Goal: Task Accomplishment & Management: Manage account settings

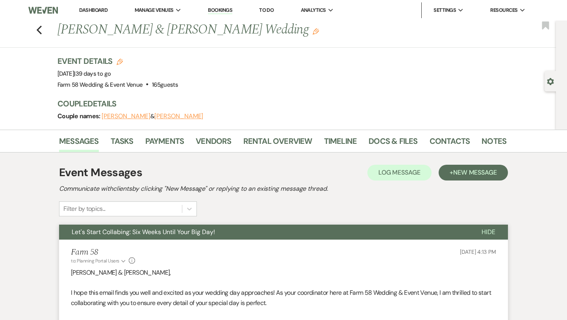
scroll to position [4, 0]
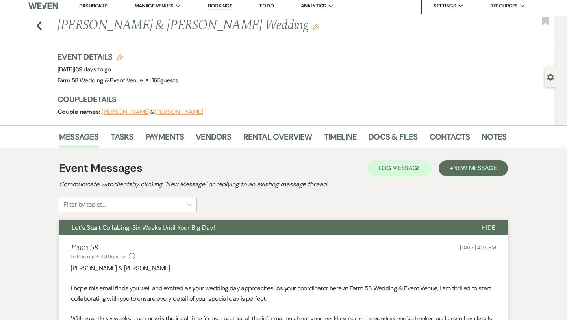
click at [39, 25] on icon "Previous" at bounding box center [39, 25] width 6 height 9
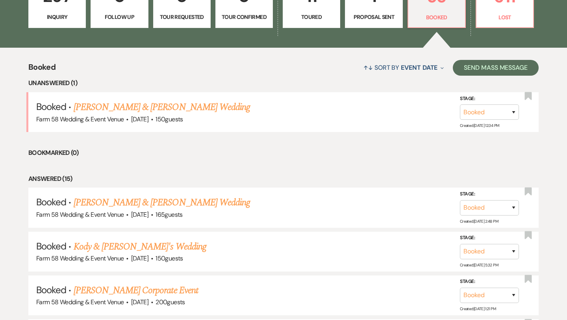
scroll to position [245, 0]
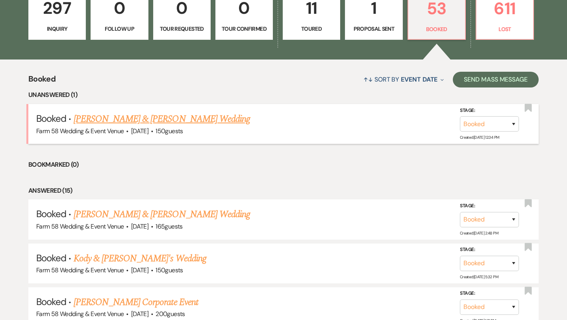
click at [115, 119] on link "[PERSON_NAME] & [PERSON_NAME] Wedding" at bounding box center [162, 119] width 176 height 14
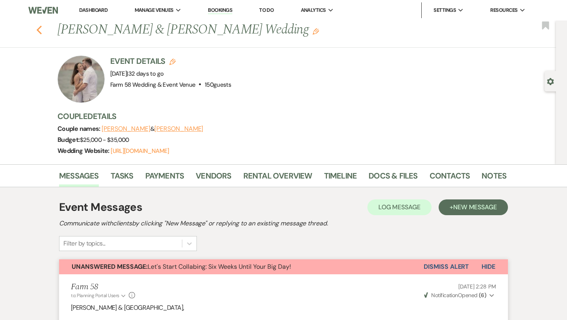
click at [39, 28] on use "button" at bounding box center [39, 30] width 5 height 9
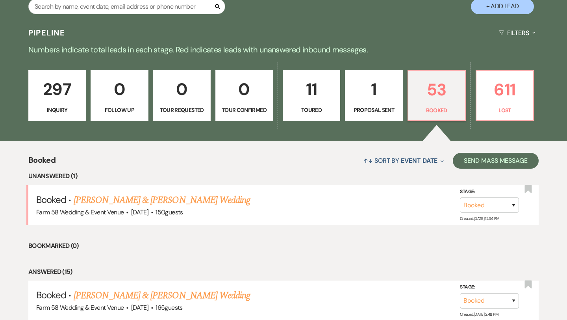
scroll to position [162, 0]
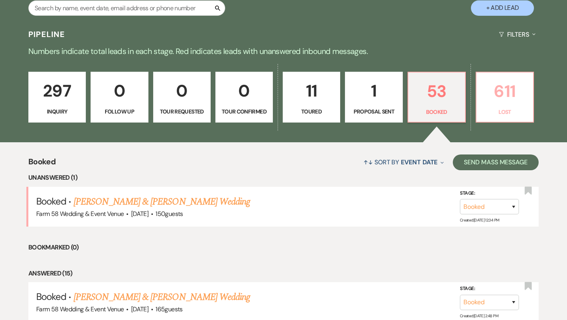
click at [497, 97] on p "611" at bounding box center [504, 91] width 47 height 26
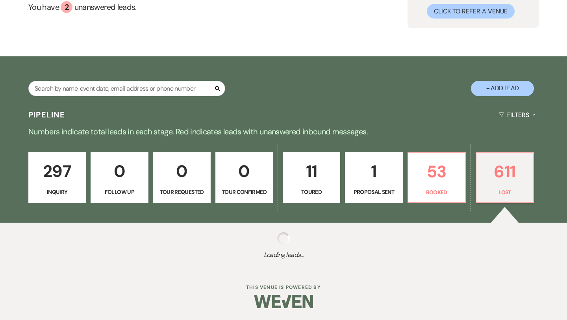
select select "8"
select select "11"
select select "8"
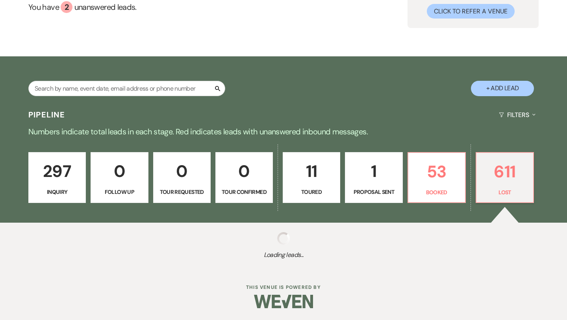
select select "8"
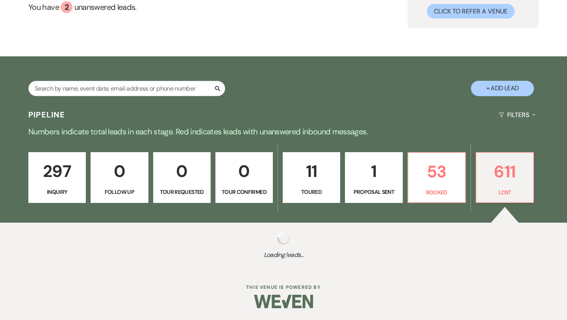
select select "8"
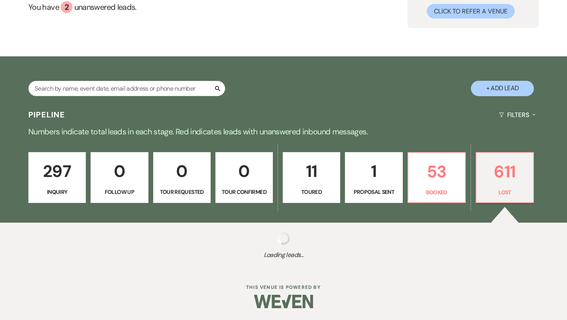
select select "8"
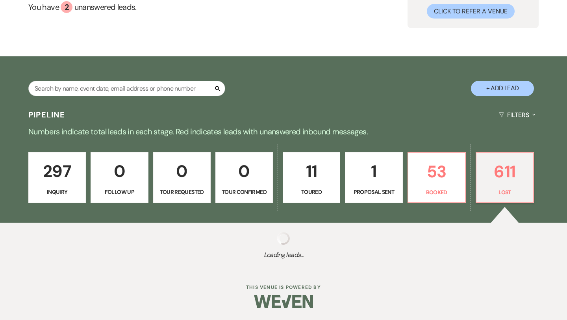
select select "8"
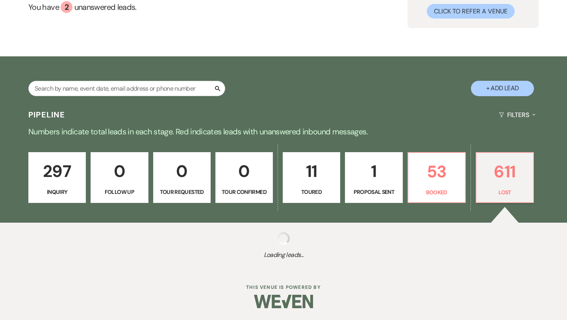
select select "8"
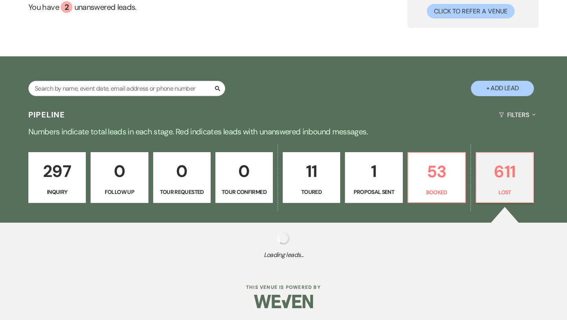
select select "8"
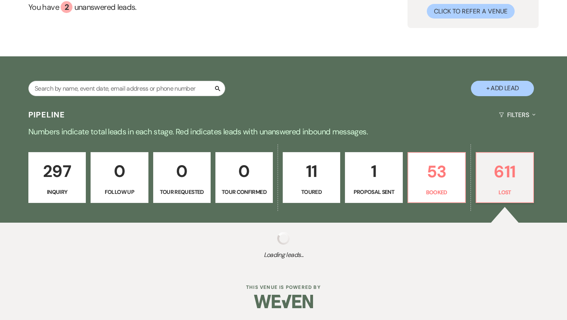
select select "8"
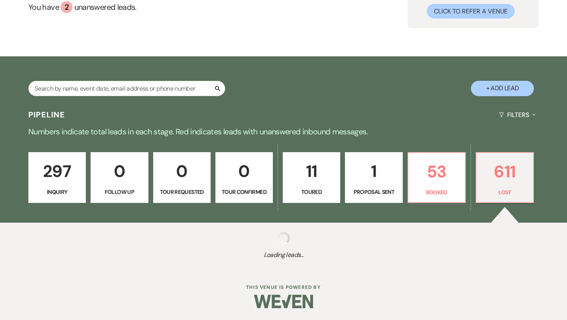
select select "8"
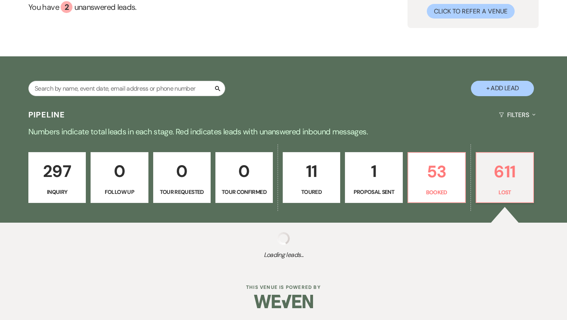
select select "8"
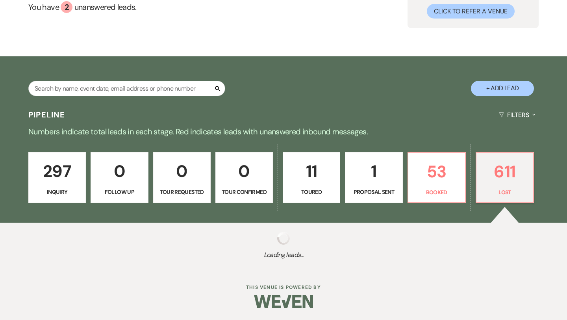
select select "8"
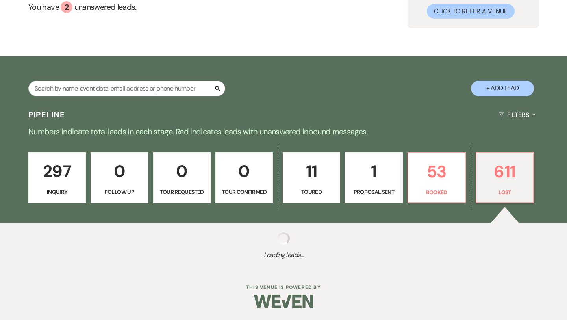
select select "8"
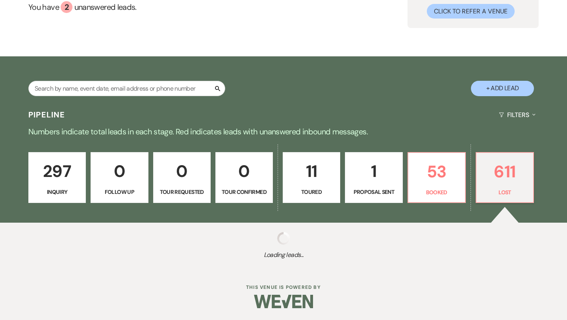
select select "8"
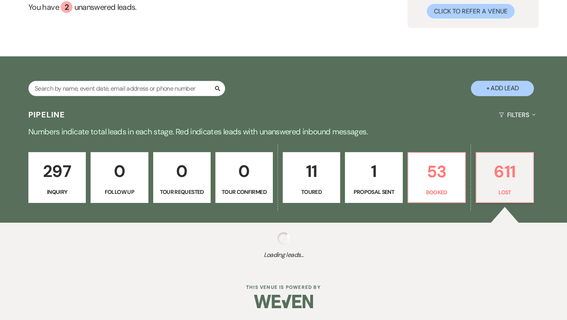
select select "8"
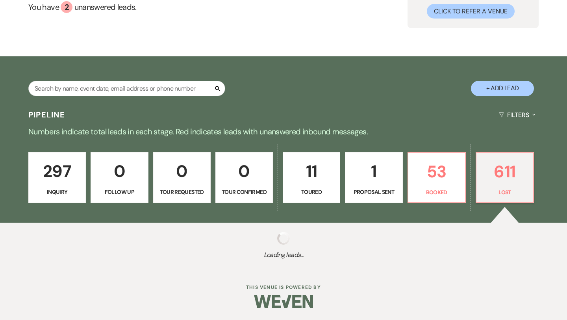
select select "8"
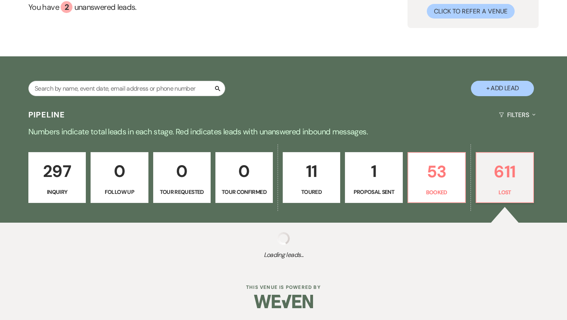
select select "8"
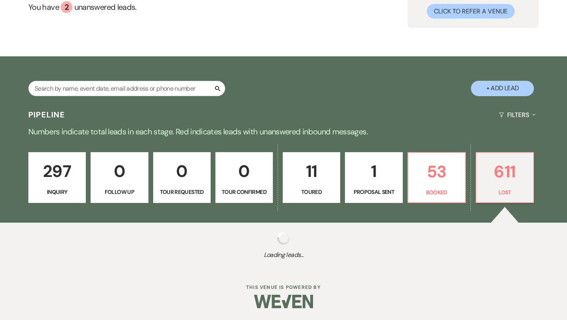
select select "8"
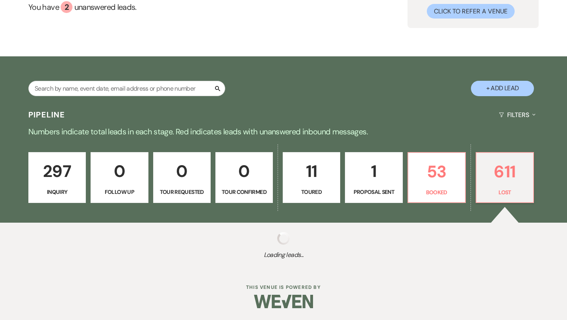
select select "8"
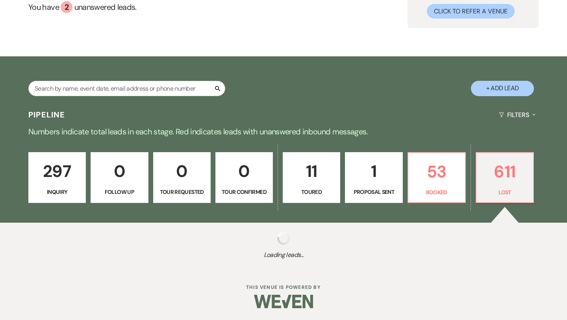
select select "8"
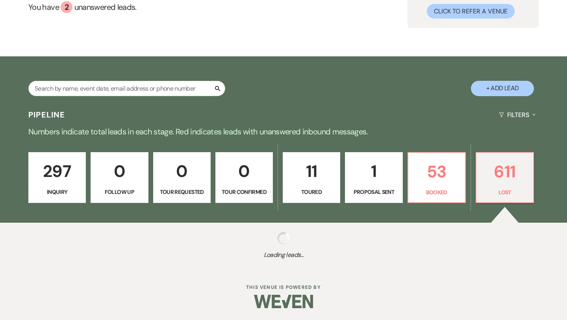
select select "8"
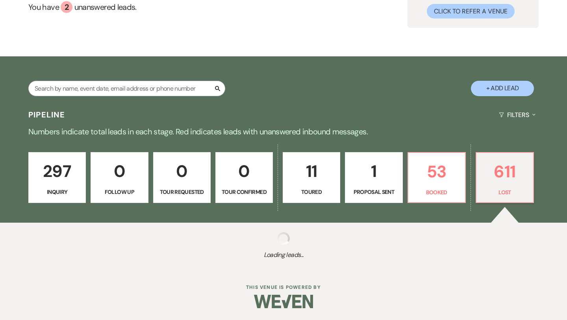
select select "8"
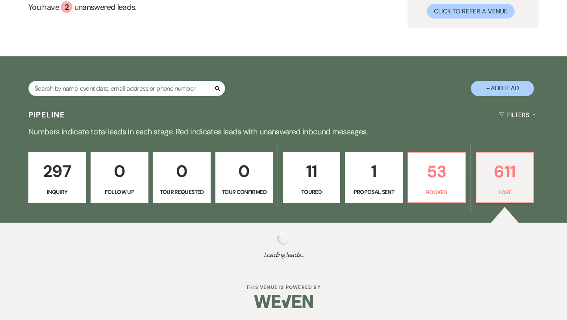
select select "8"
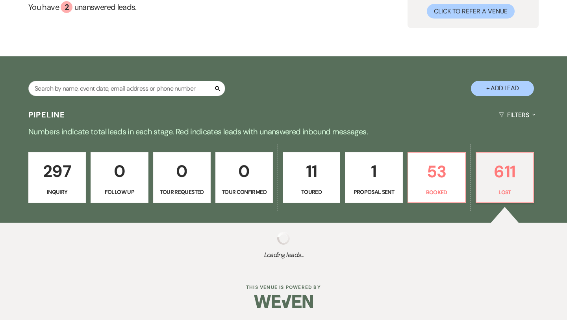
select select "8"
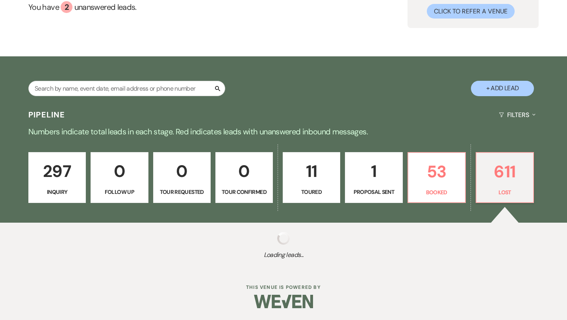
select select "8"
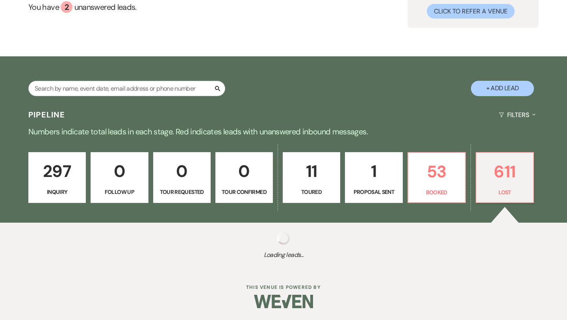
select select "8"
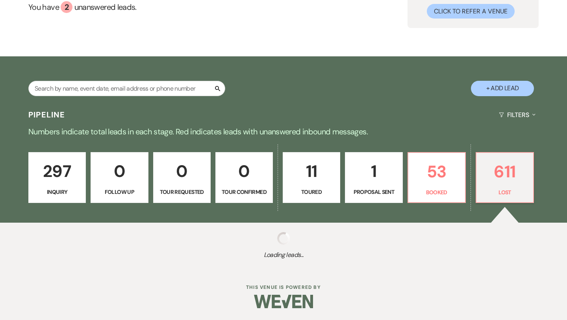
select select "8"
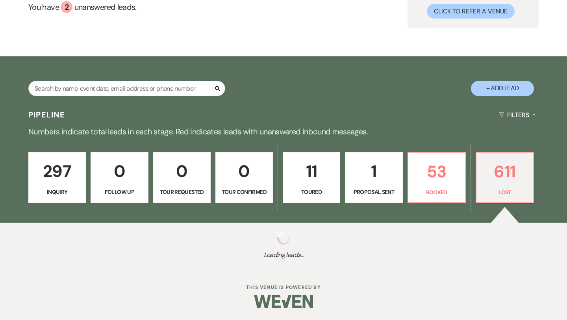
select select "8"
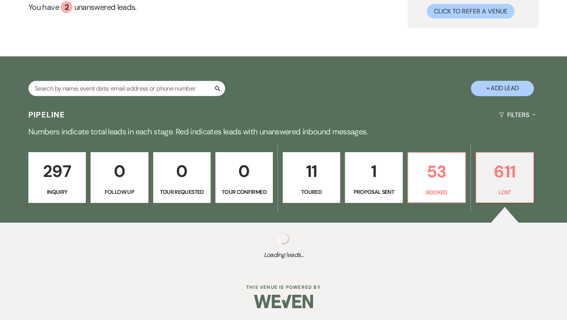
select select "8"
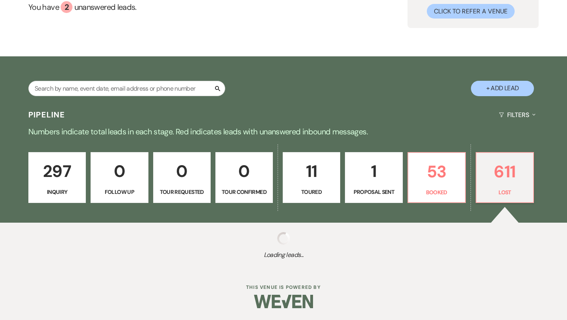
select select "8"
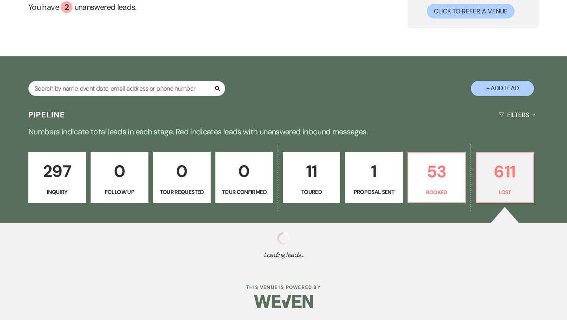
select select "8"
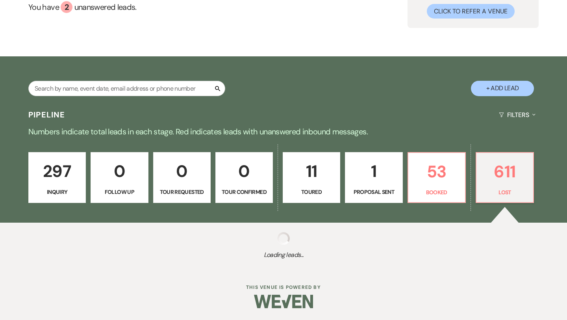
select select "8"
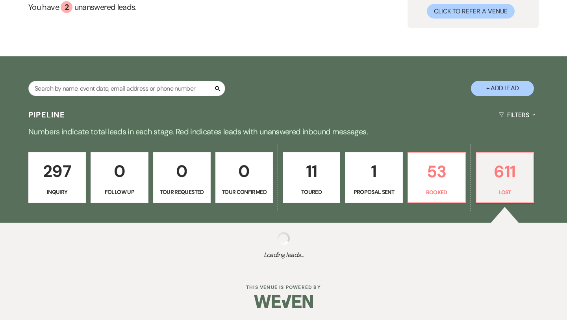
select select "8"
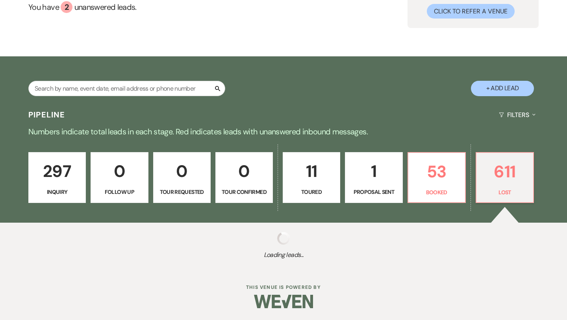
select select "8"
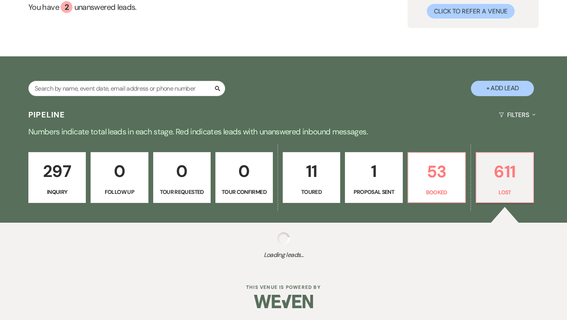
select select "8"
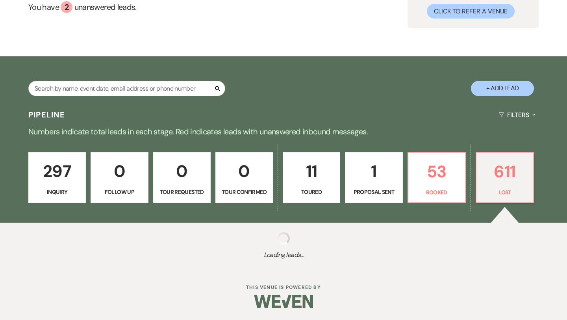
select select "8"
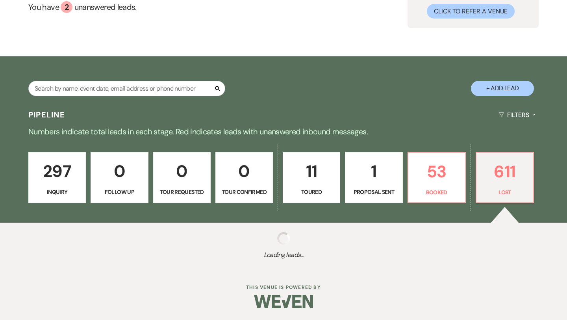
select select "8"
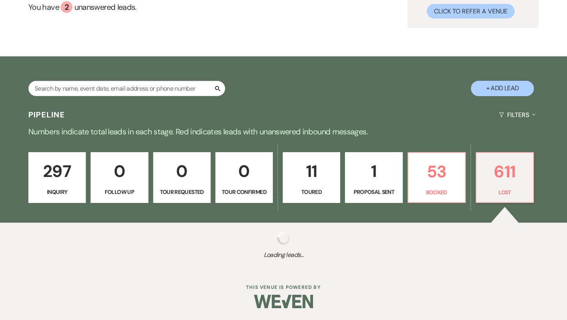
select select "8"
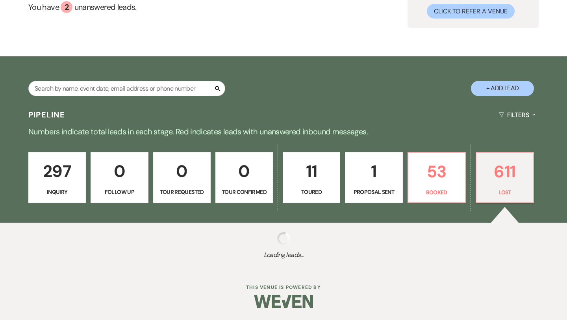
select select "8"
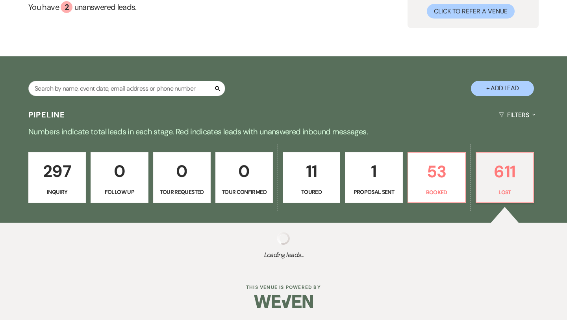
select select "8"
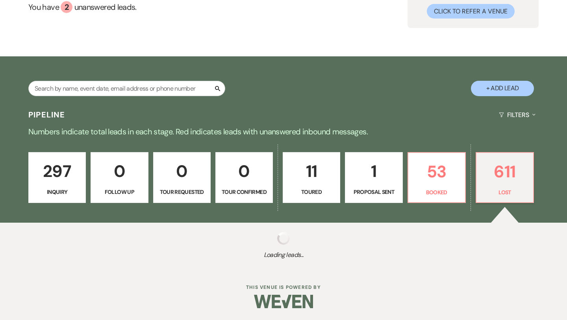
select select "8"
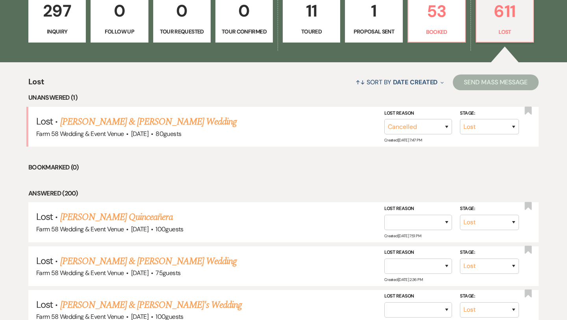
scroll to position [247, 0]
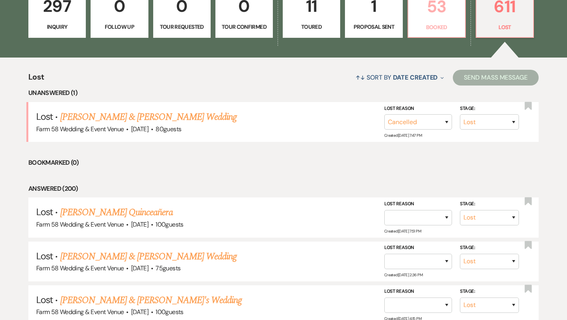
click at [433, 26] on p "Booked" at bounding box center [436, 27] width 47 height 9
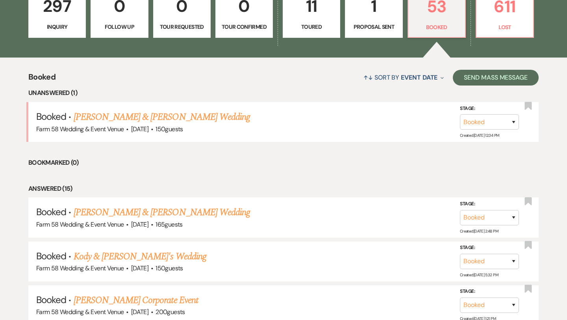
click at [363, 11] on p "1" at bounding box center [373, 6] width 47 height 26
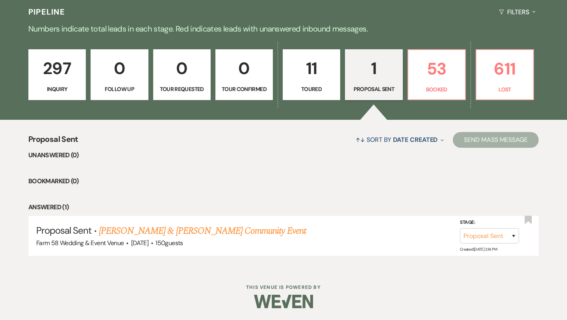
scroll to position [184, 0]
click at [323, 74] on p "11" at bounding box center [311, 69] width 47 height 26
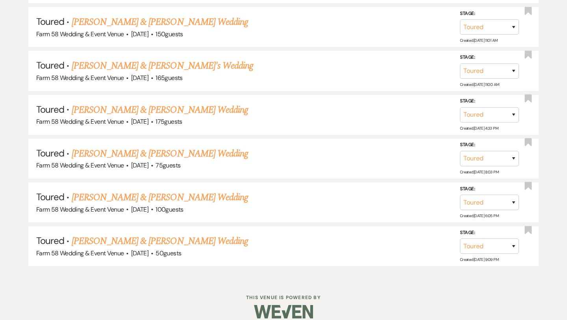
scroll to position [611, 0]
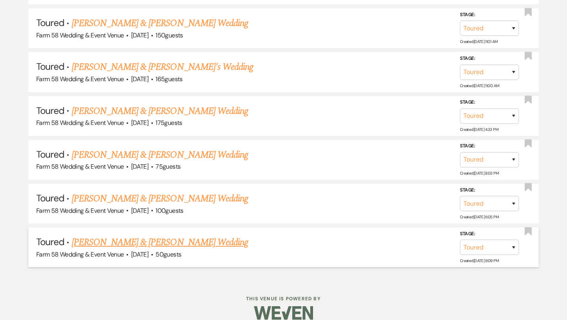
click at [182, 241] on link "[PERSON_NAME] & [PERSON_NAME] Wedding" at bounding box center [160, 242] width 176 height 14
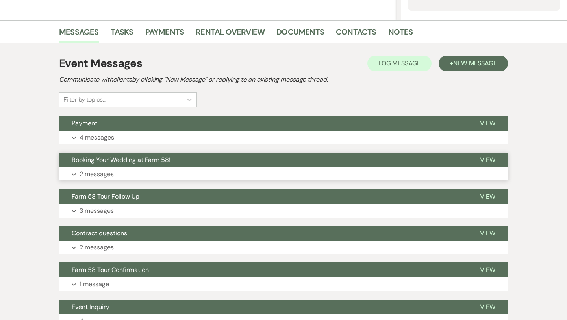
click at [81, 172] on p "2 messages" at bounding box center [97, 174] width 34 height 10
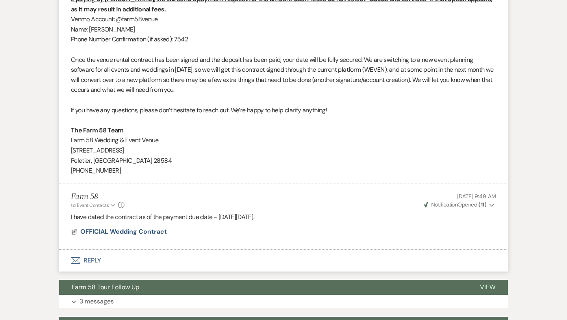
scroll to position [531, 0]
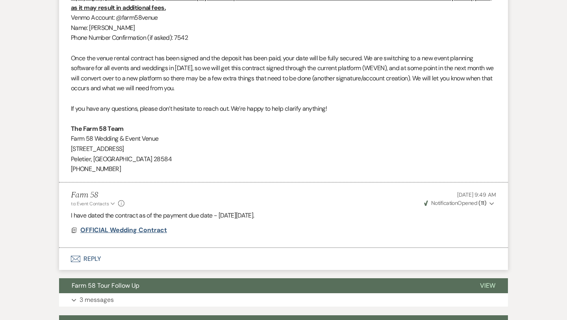
click at [126, 231] on span "OFFICIAL Wedding Contract" at bounding box center [123, 230] width 87 height 8
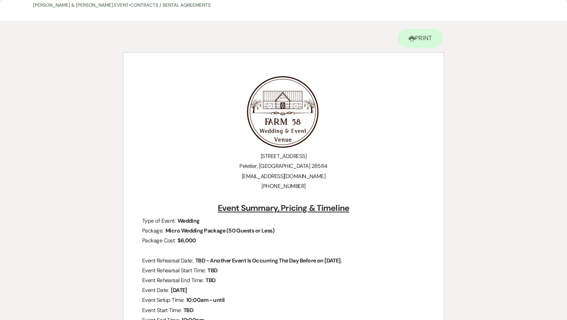
scroll to position [0, 0]
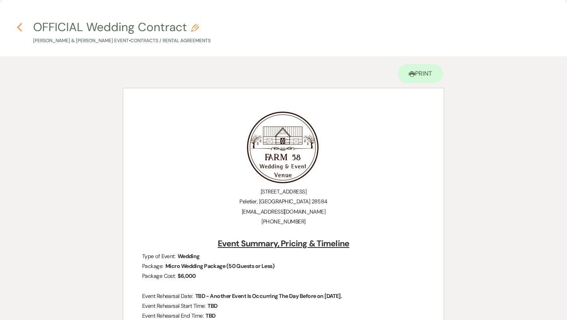
click at [18, 27] on use "button" at bounding box center [19, 27] width 5 height 9
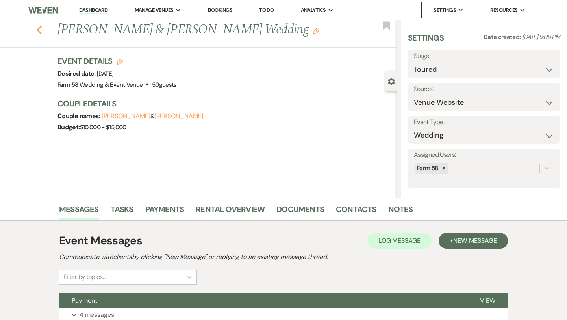
click at [37, 31] on icon "Previous" at bounding box center [39, 29] width 6 height 9
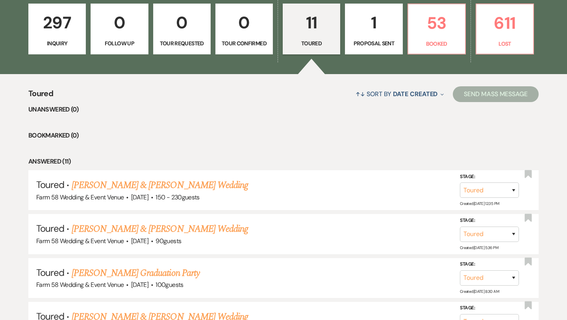
scroll to position [201, 0]
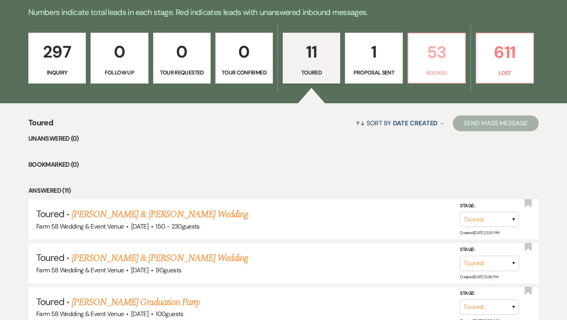
click at [432, 58] on p "53" at bounding box center [436, 52] width 47 height 26
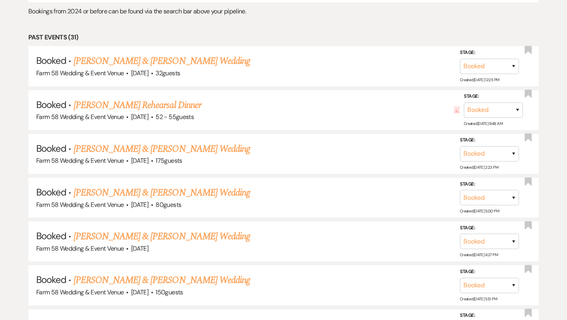
scroll to position [1101, 0]
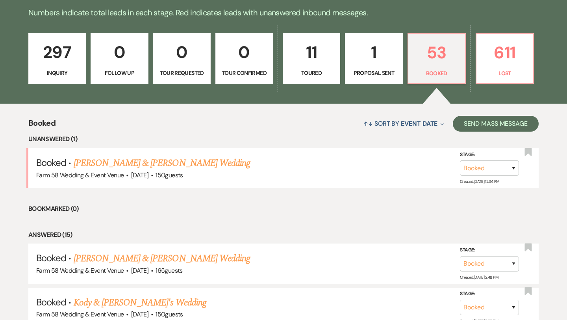
click at [371, 70] on p "Proposal Sent" at bounding box center [373, 73] width 47 height 9
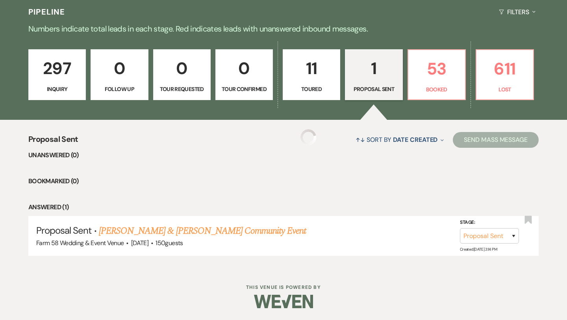
scroll to position [184, 0]
click at [326, 72] on p "11" at bounding box center [311, 69] width 47 height 26
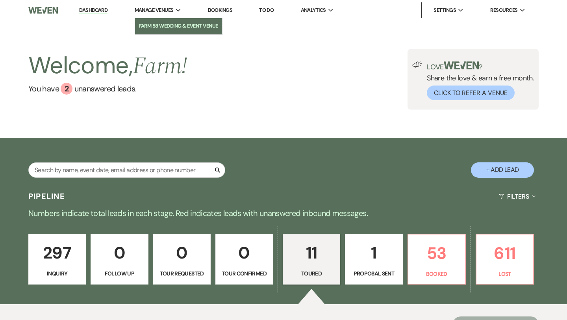
click at [163, 27] on li "Farm 58 Wedding & Event Venue" at bounding box center [178, 26] width 79 height 8
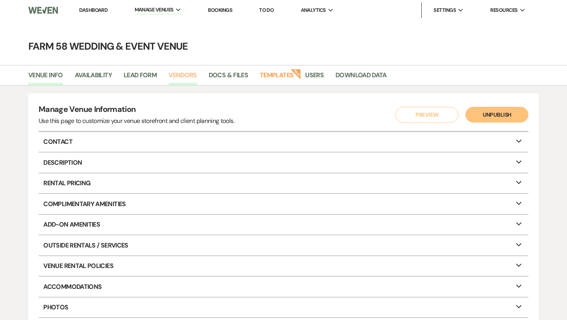
click at [192, 74] on link "Vendors" at bounding box center [183, 77] width 28 height 15
